Goal: Task Accomplishment & Management: Use online tool/utility

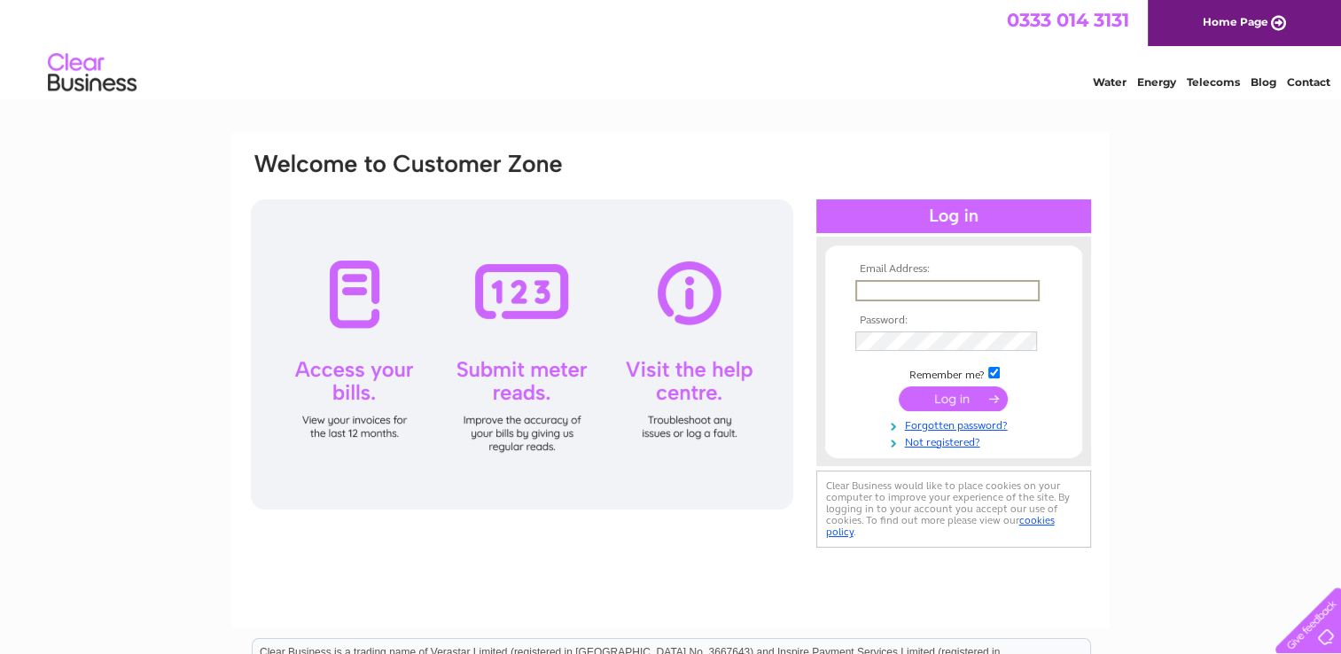
click at [899, 281] on input "text" at bounding box center [948, 290] width 184 height 21
type input "office@george-innes.co.uk"
click at [997, 371] on input "checkbox" at bounding box center [995, 371] width 12 height 12
checkbox input "false"
click at [950, 399] on input "submit" at bounding box center [953, 397] width 109 height 25
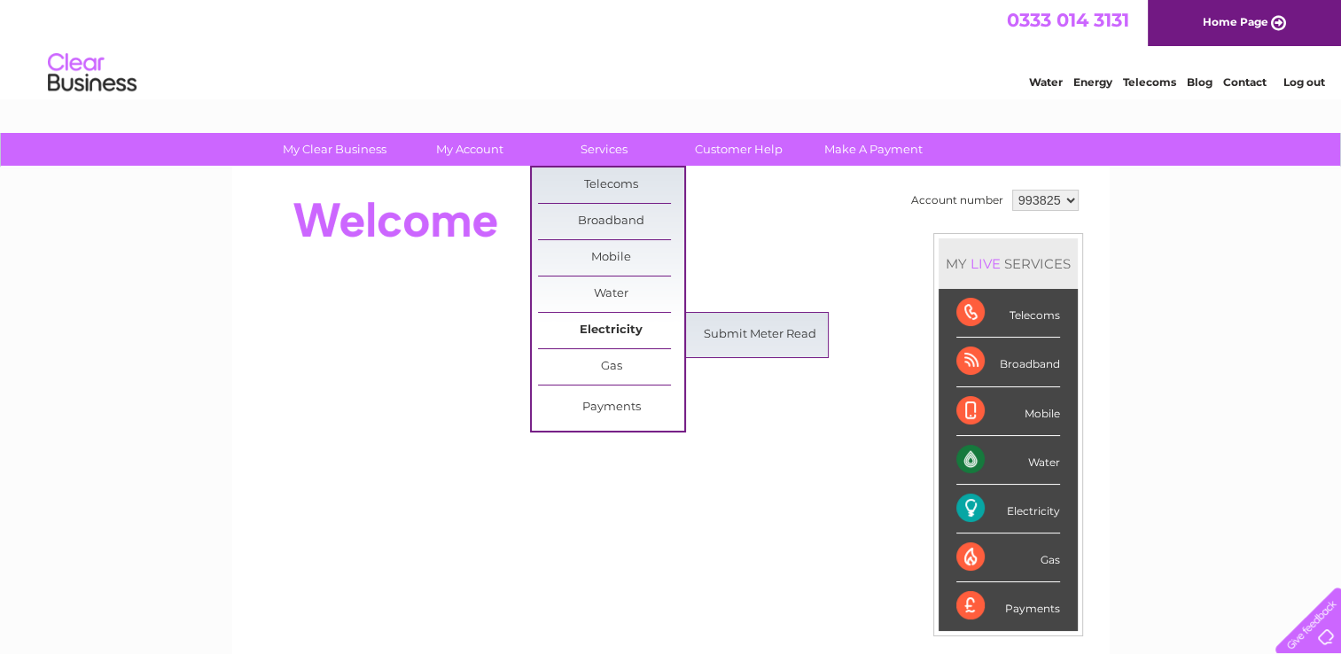
click at [587, 328] on link "Electricity" at bounding box center [611, 330] width 146 height 35
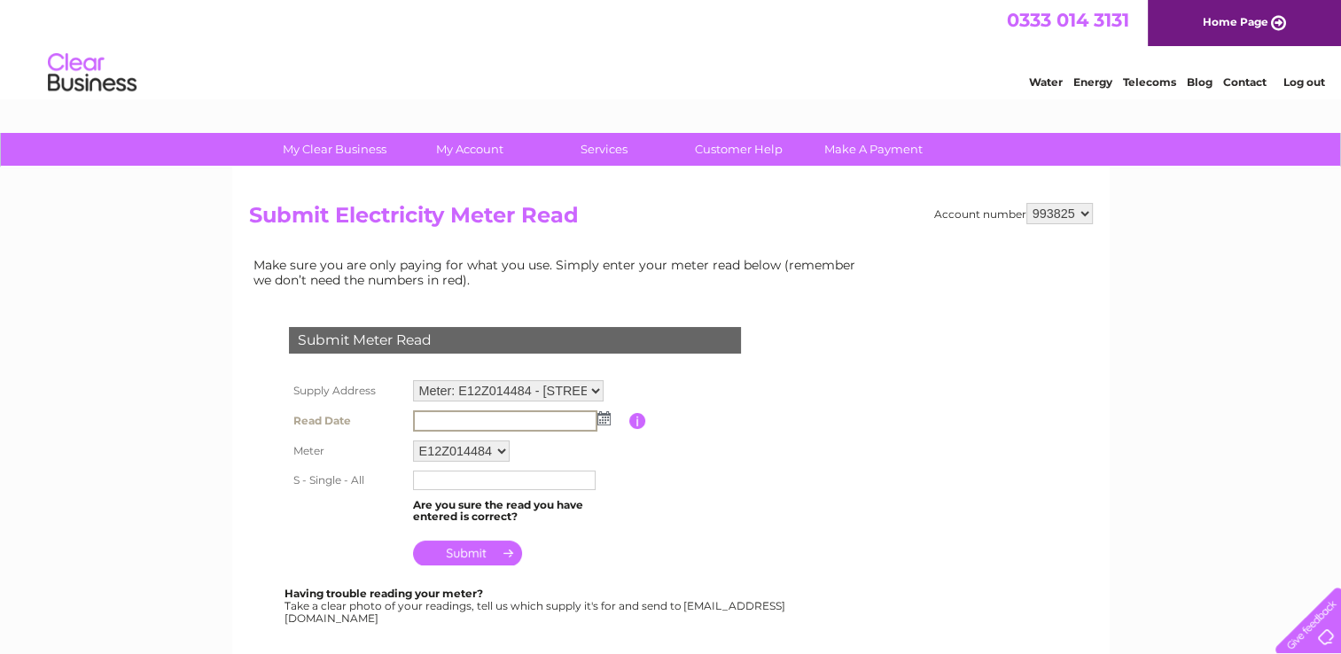
click at [438, 415] on input "text" at bounding box center [505, 421] width 184 height 21
click at [604, 411] on img at bounding box center [602, 418] width 13 height 14
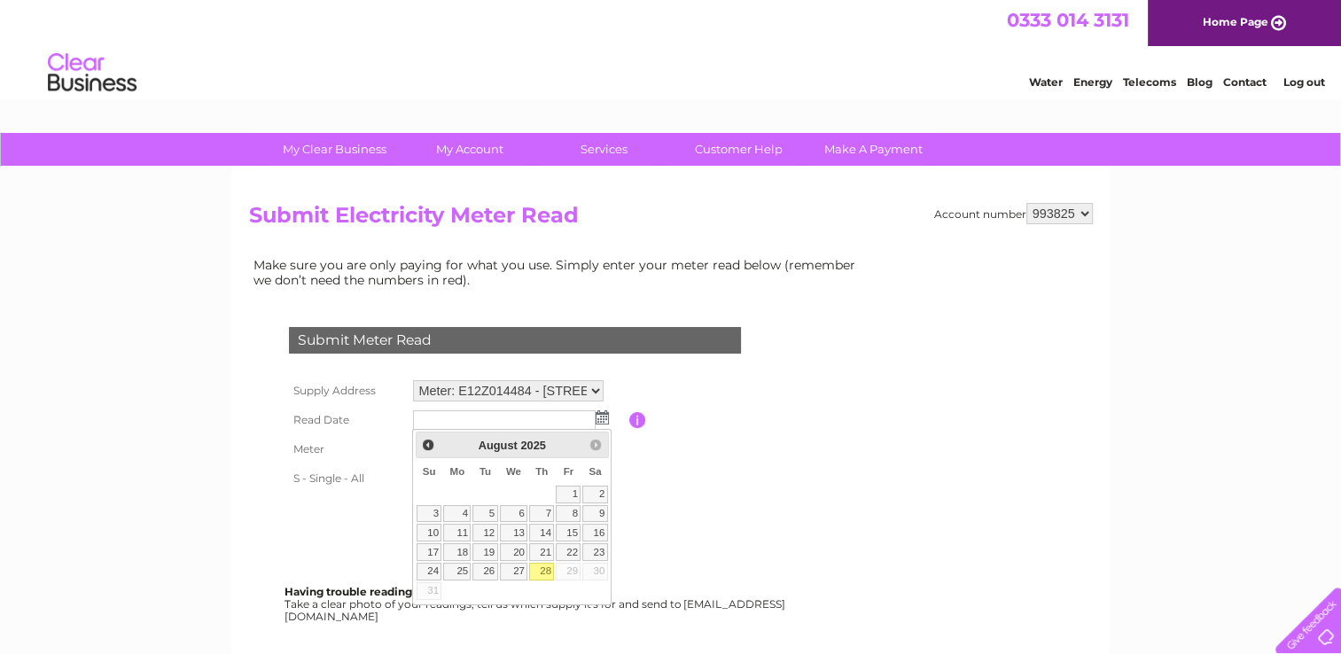
click at [541, 569] on link "28" at bounding box center [541, 572] width 25 height 18
type input "2025/08/28"
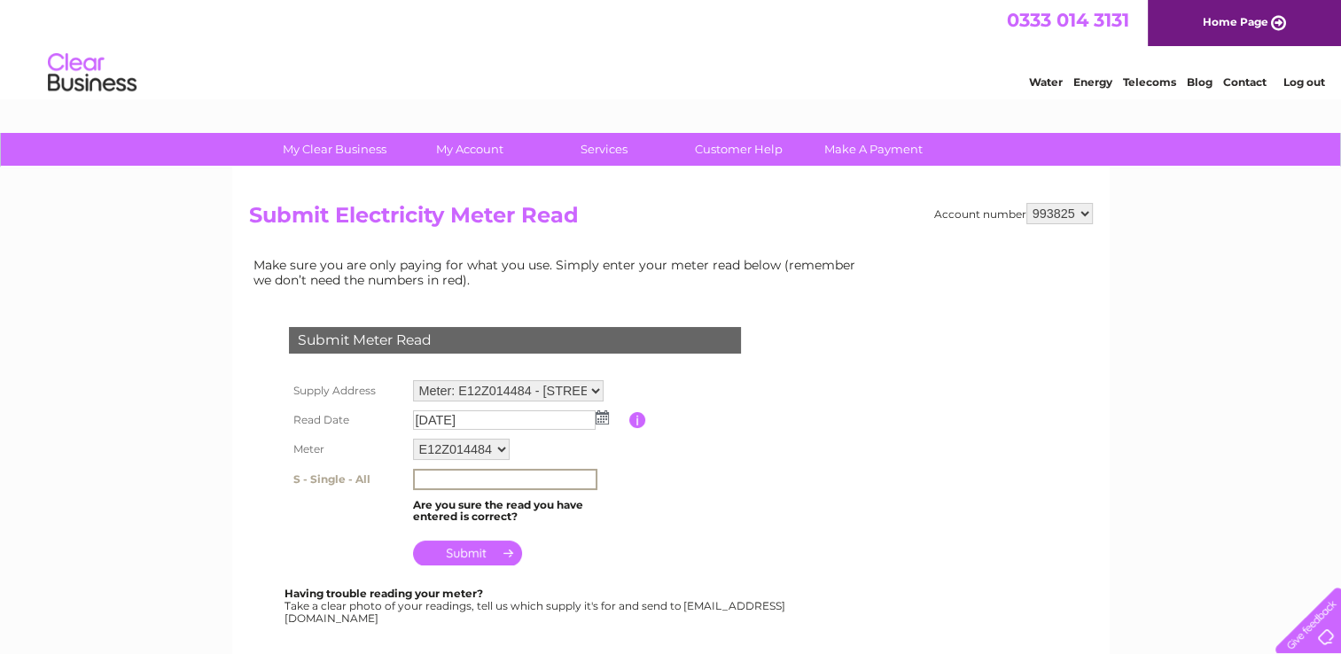
click at [496, 481] on input "text" at bounding box center [505, 479] width 184 height 21
type input "64371"
click at [458, 545] on input "submit" at bounding box center [467, 553] width 109 height 25
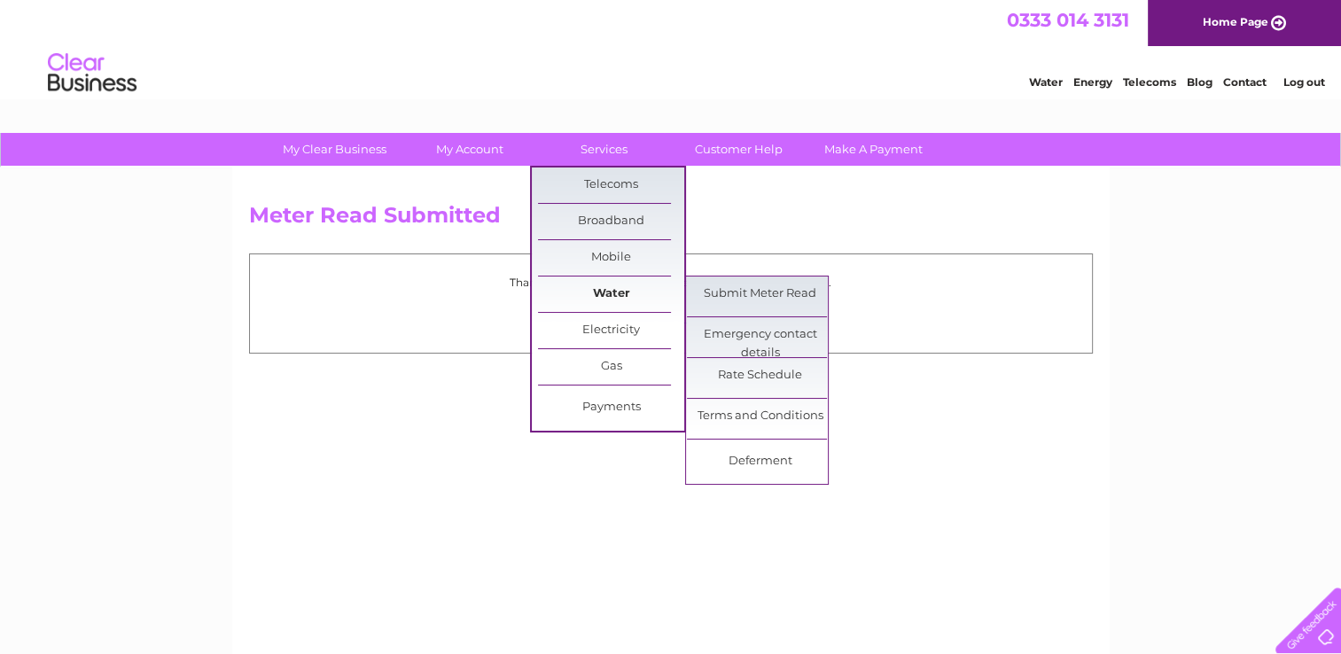
click at [591, 291] on link "Water" at bounding box center [611, 294] width 146 height 35
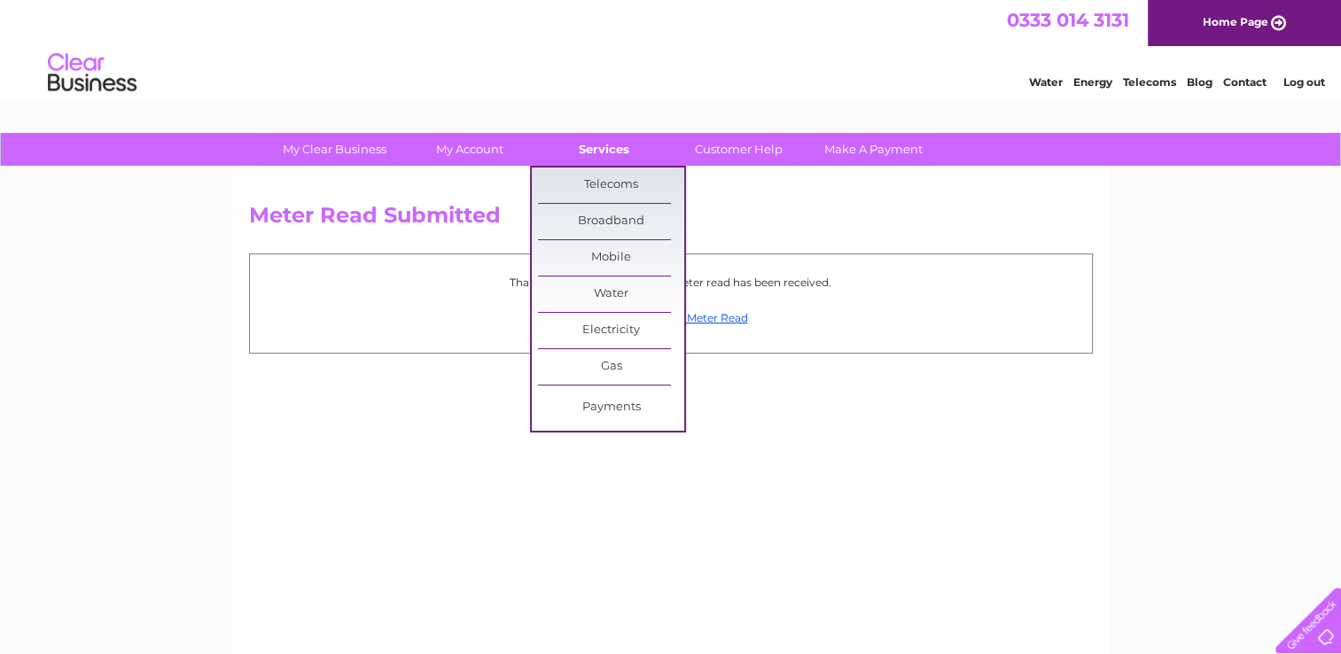
click at [630, 143] on link "Services" at bounding box center [604, 149] width 146 height 33
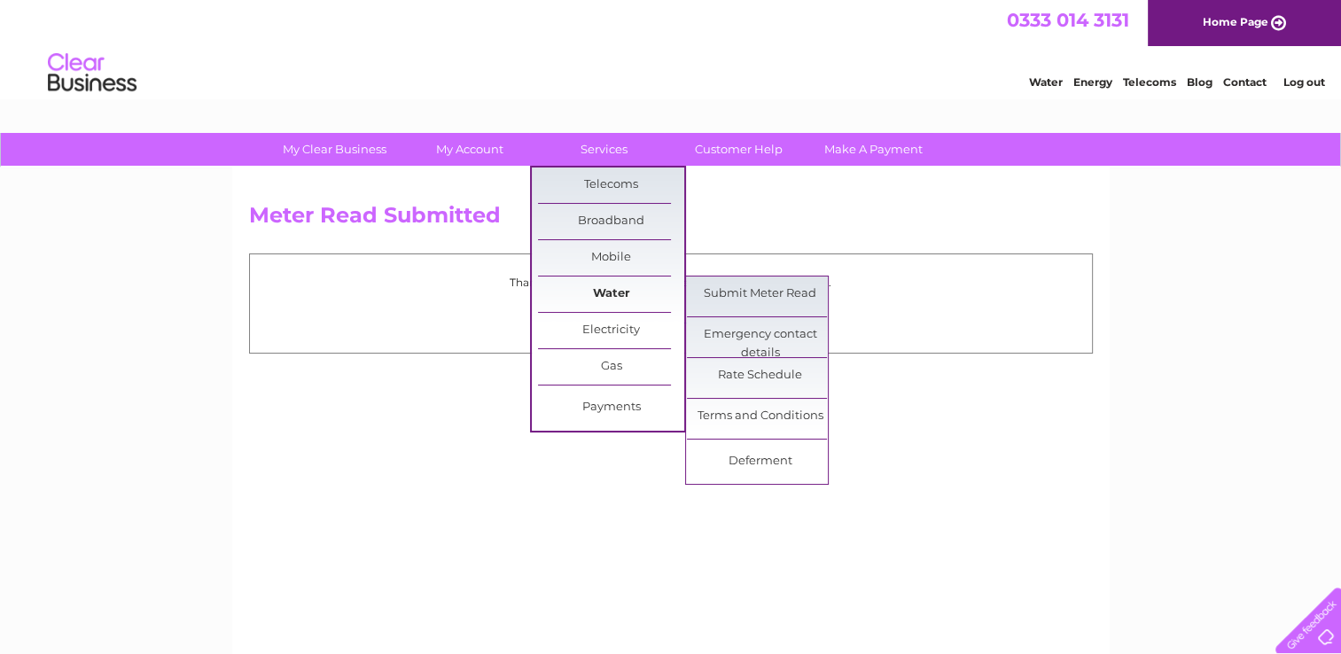
click at [618, 285] on link "Water" at bounding box center [611, 294] width 146 height 35
click at [718, 298] on link "Submit Meter Read" at bounding box center [760, 294] width 146 height 35
click at [751, 288] on link "Submit Meter Read" at bounding box center [760, 294] width 146 height 35
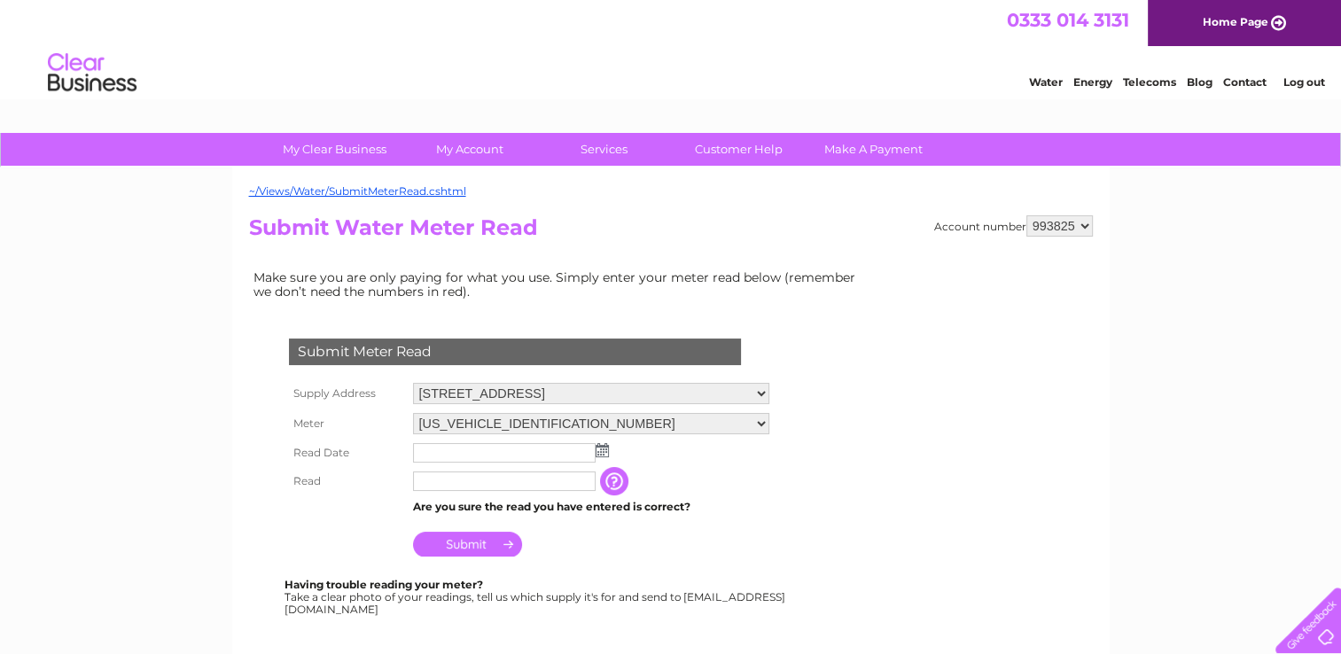
click at [599, 449] on img at bounding box center [602, 450] width 13 height 14
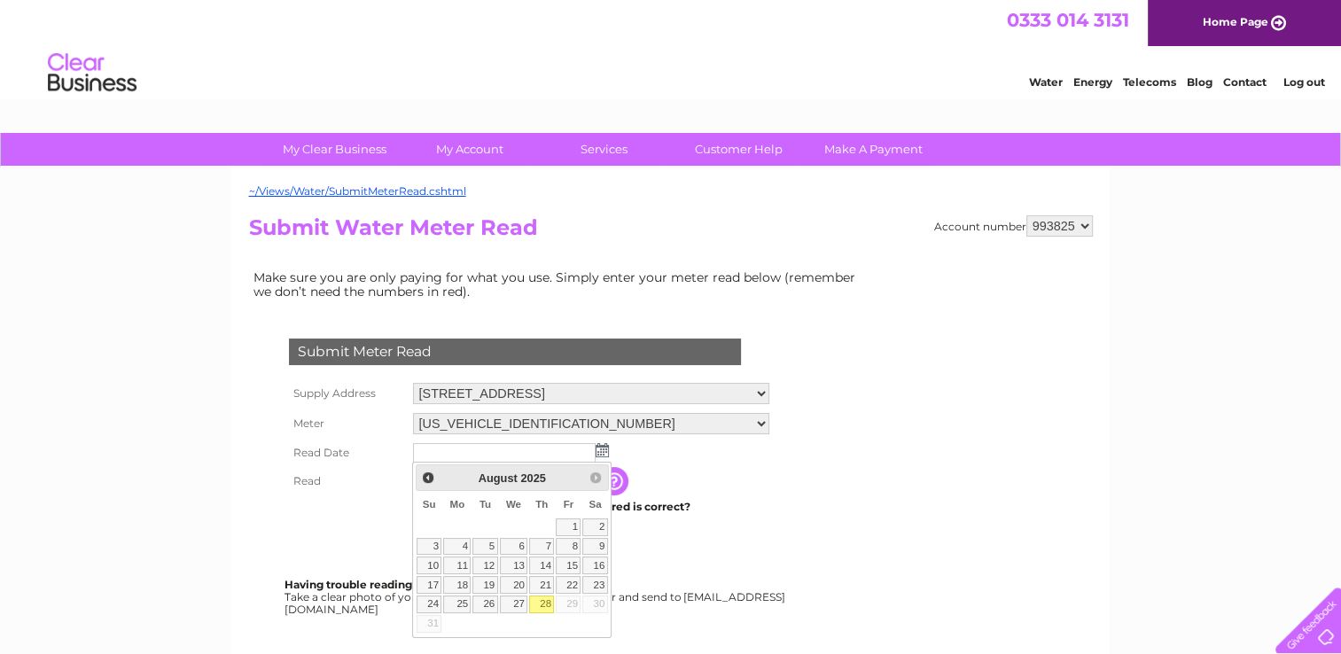
click at [551, 597] on link "28" at bounding box center [541, 605] width 25 height 18
type input "2025/08/28"
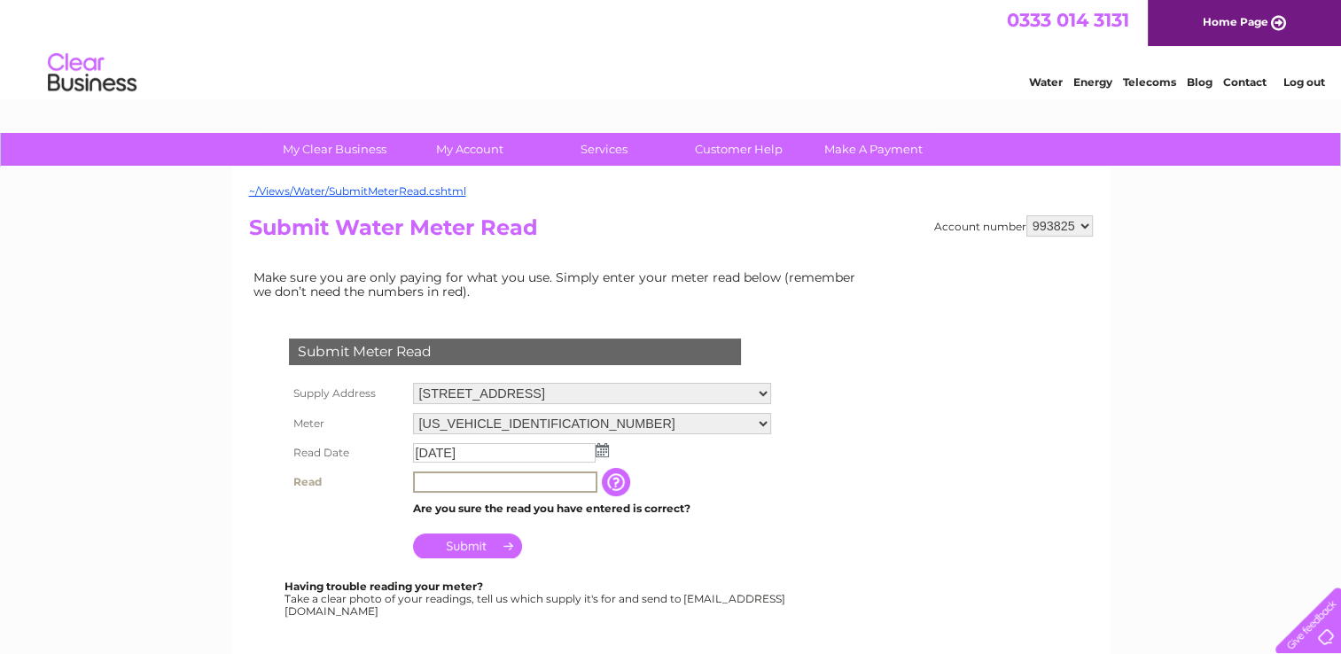
click at [512, 481] on input "text" at bounding box center [505, 482] width 184 height 21
type input "0170"
click at [475, 544] on input "Submit" at bounding box center [467, 544] width 109 height 25
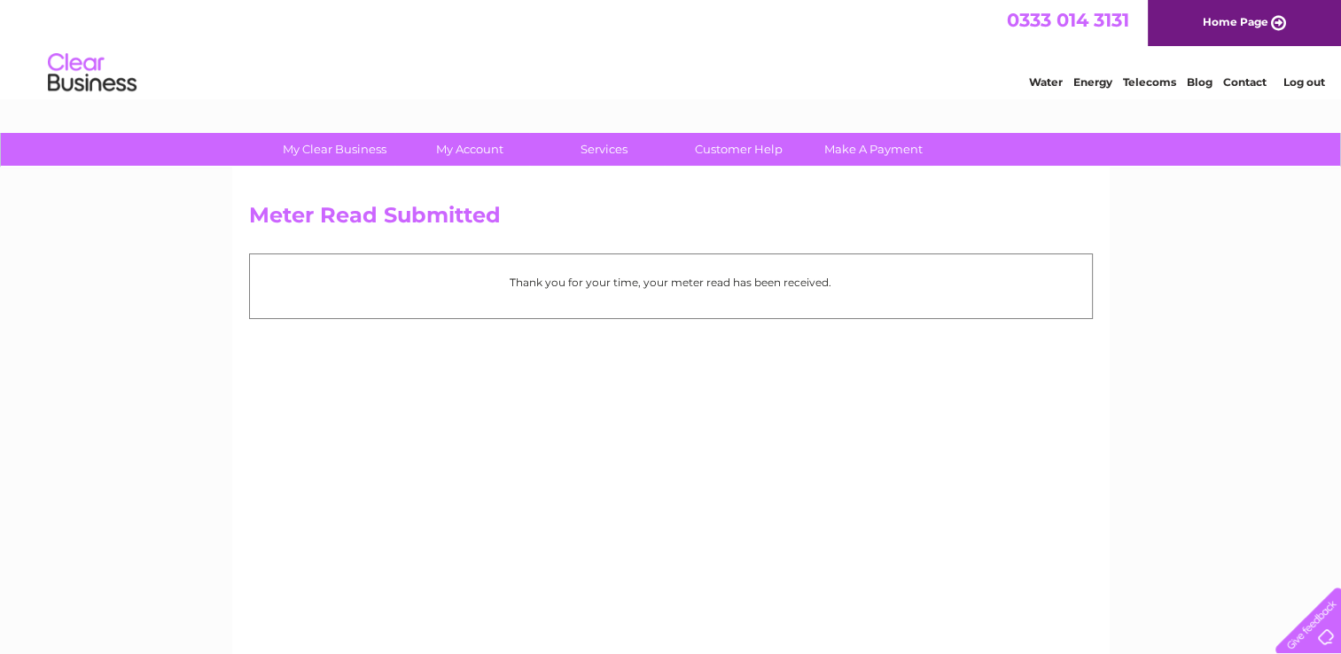
click at [1315, 82] on link "Log out" at bounding box center [1304, 81] width 42 height 13
